Goal: Check status

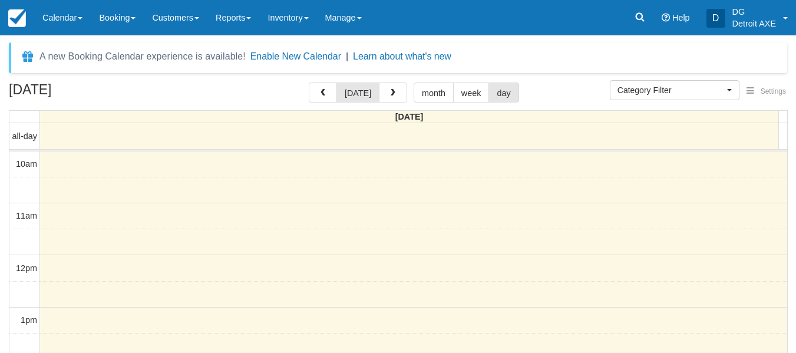
select select
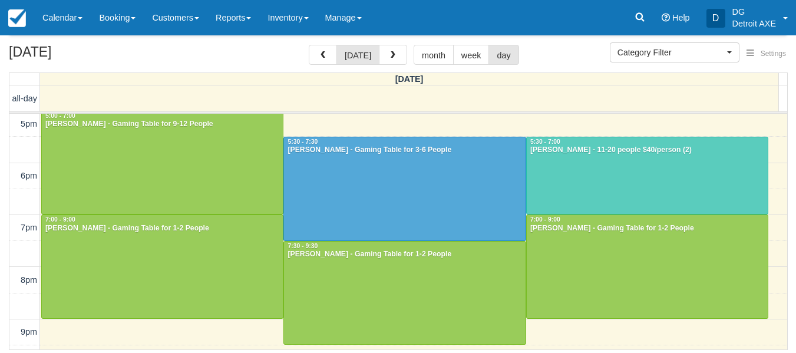
scroll to position [366, 0]
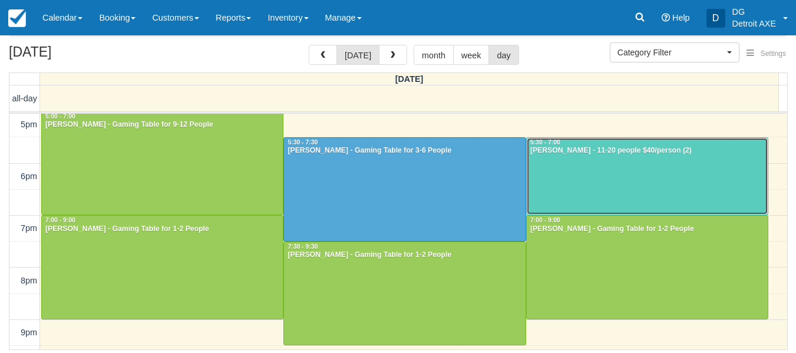
click at [568, 168] on div at bounding box center [647, 176] width 241 height 77
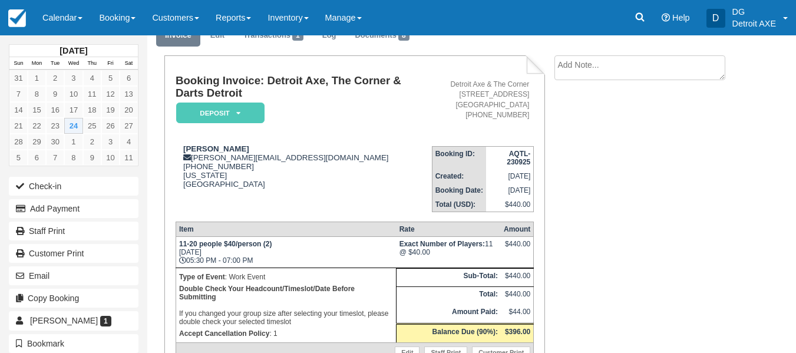
scroll to position [229, 0]
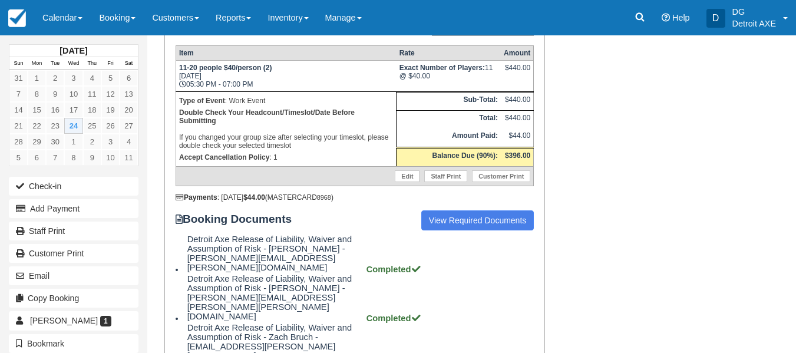
drag, startPoint x: 349, startPoint y: 203, endPoint x: 483, endPoint y: 227, distance: 136.5
click at [483, 227] on div "Booking Invoice: Detroit Axe, The Corner & Darts Detroit Deposit   Pending Rese…" at bounding box center [355, 210] width 358 height 623
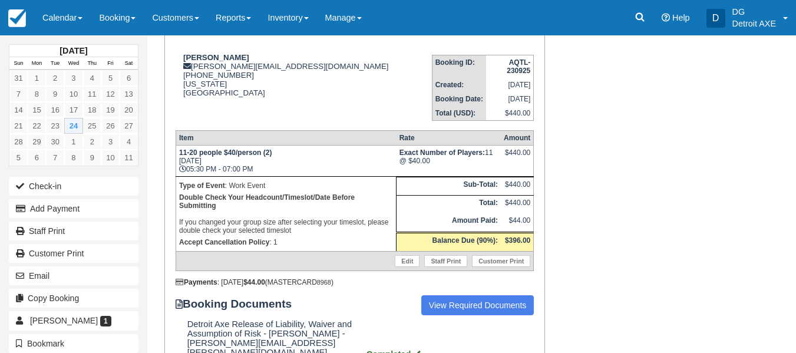
scroll to position [143, 0]
